Goal: Task Accomplishment & Management: Manage account settings

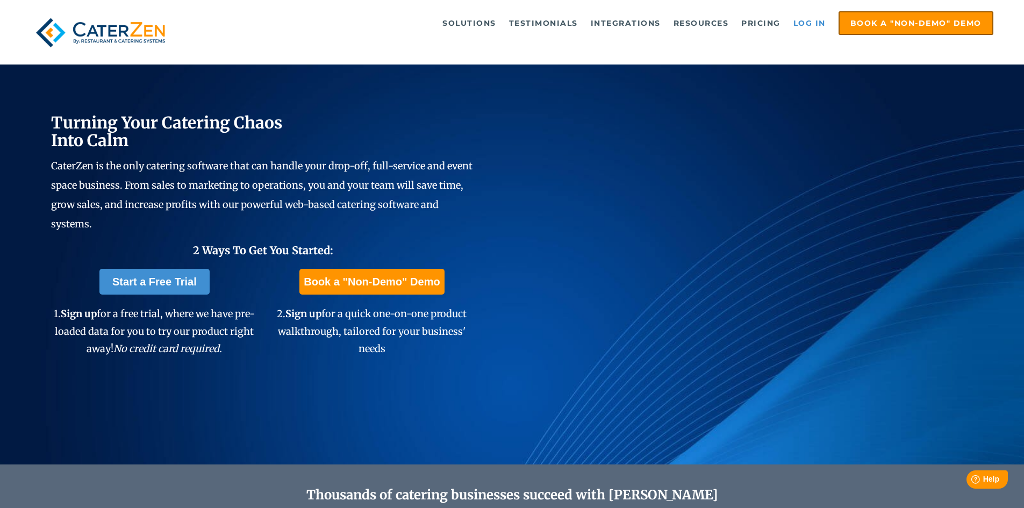
click at [804, 25] on link "Log in" at bounding box center [809, 22] width 43 height 21
click at [809, 21] on link "Log in" at bounding box center [809, 22] width 43 height 21
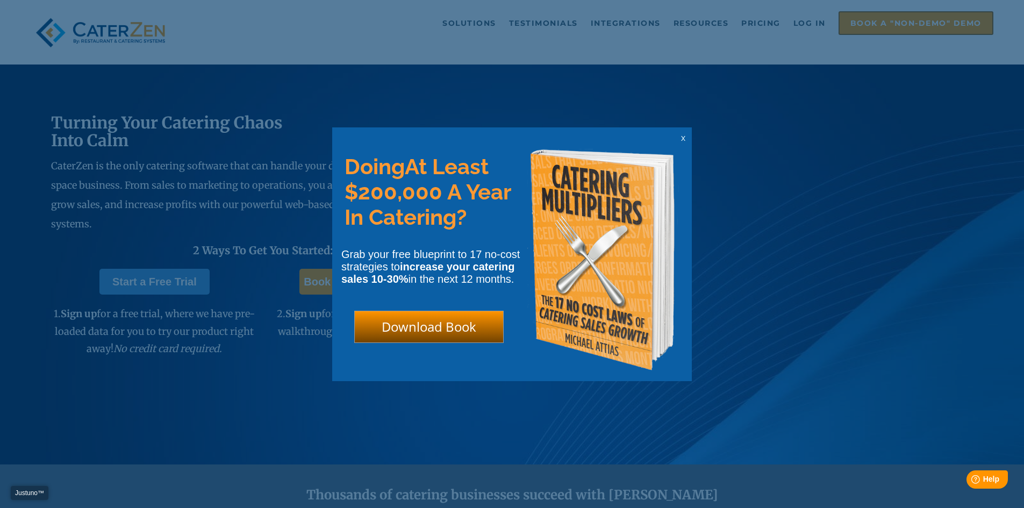
click at [683, 137] on span "x" at bounding box center [683, 138] width 4 height 10
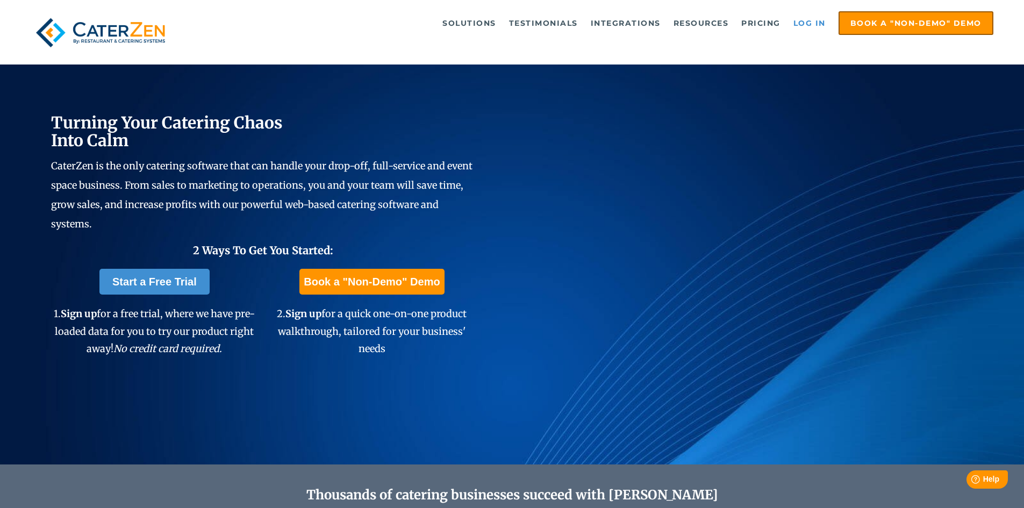
click at [805, 21] on link "Log in" at bounding box center [809, 22] width 43 height 21
click at [819, 20] on link "Log in" at bounding box center [809, 22] width 43 height 21
click at [818, 23] on link "Log in" at bounding box center [809, 22] width 43 height 21
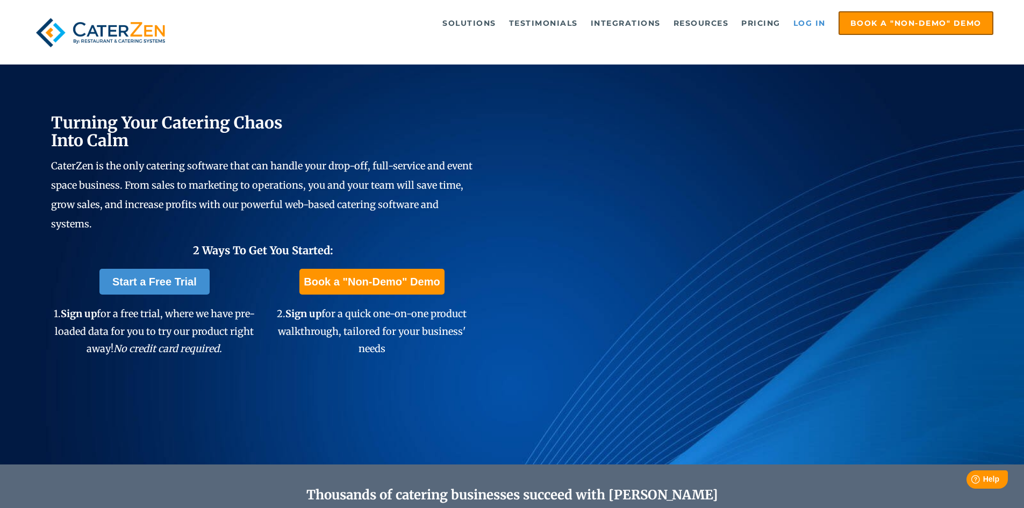
click at [818, 23] on link "Log in" at bounding box center [809, 22] width 43 height 21
click at [814, 20] on link "Log in" at bounding box center [809, 22] width 43 height 21
